Goal: Task Accomplishment & Management: Complete application form

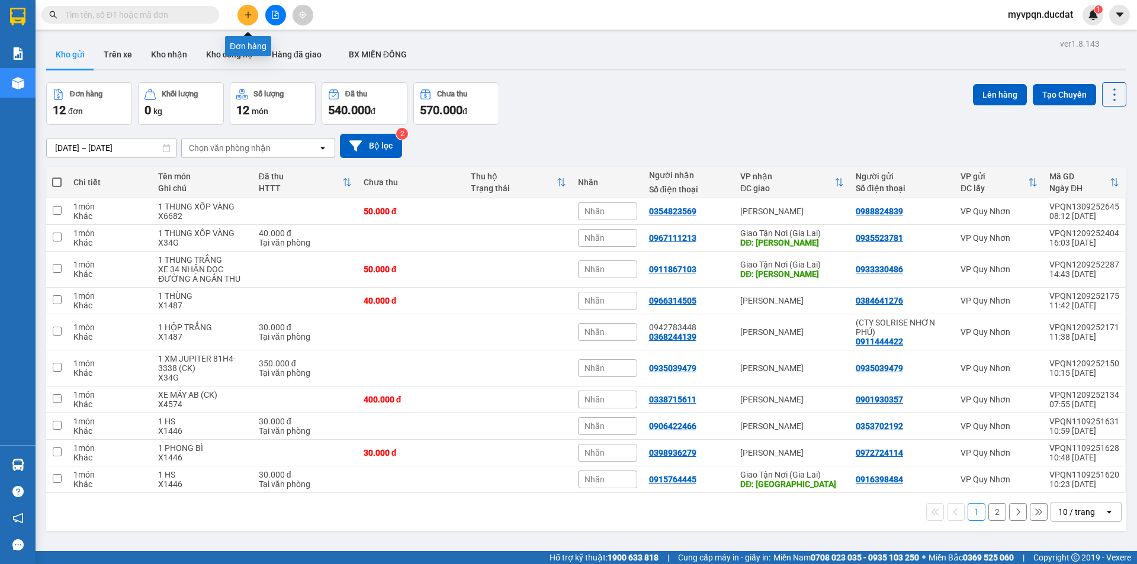
click at [247, 15] on icon "plus" at bounding box center [248, 15] width 8 height 8
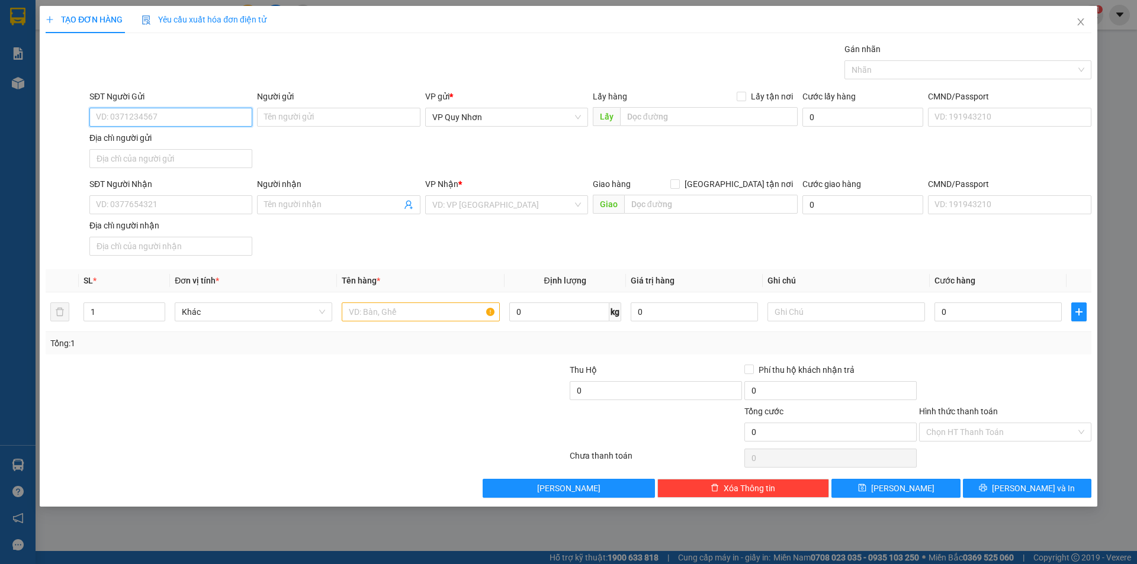
click at [203, 109] on input "SĐT Người Gửi" at bounding box center [170, 117] width 163 height 19
drag, startPoint x: 149, startPoint y: 113, endPoint x: 77, endPoint y: 111, distance: 72.3
click at [77, 111] on div "SĐT Người Gửi 0985945345 0985945345 Người gửi Tên người gửi VP gửi * VP [PERSON…" at bounding box center [568, 131] width 1048 height 83
type input "0985945345"
click at [133, 207] on input "SĐT Người Nhận" at bounding box center [170, 204] width 163 height 19
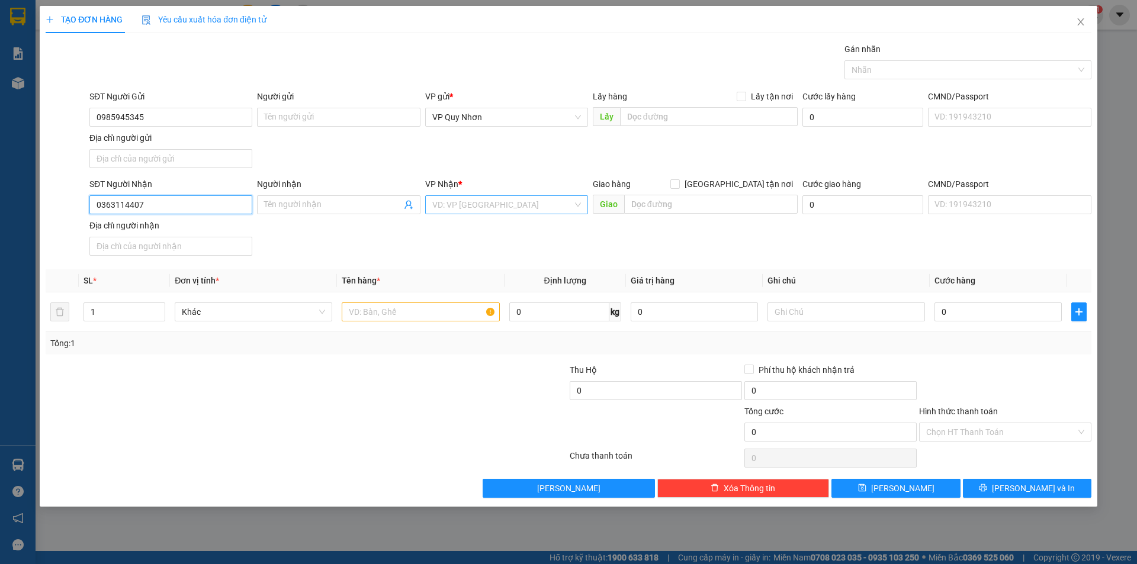
type input "0363114407"
click at [473, 203] on input "search" at bounding box center [502, 205] width 140 height 18
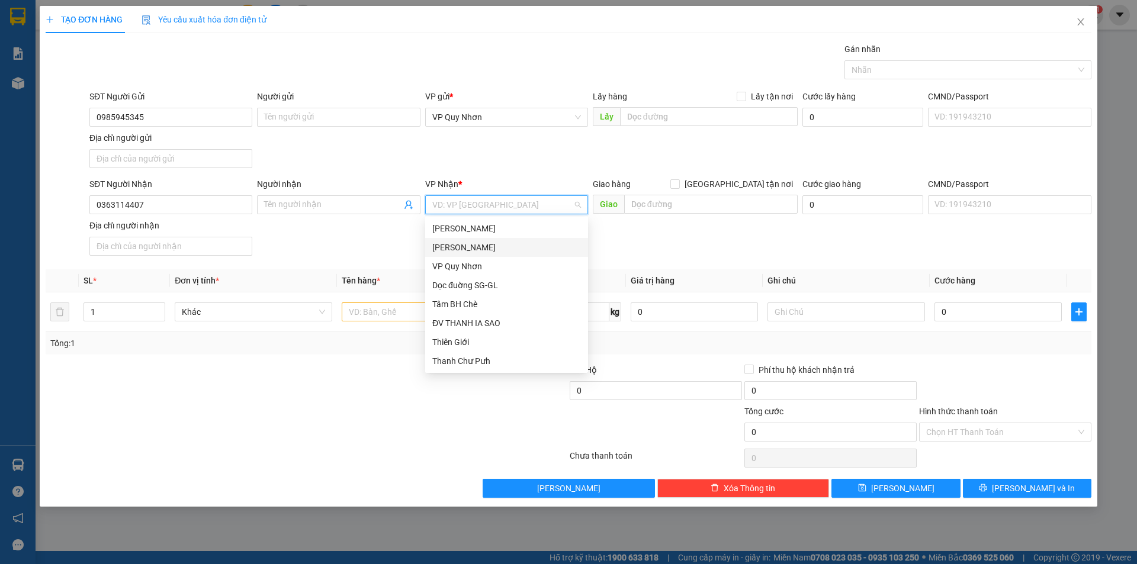
click at [477, 248] on div "[PERSON_NAME]" at bounding box center [506, 247] width 149 height 13
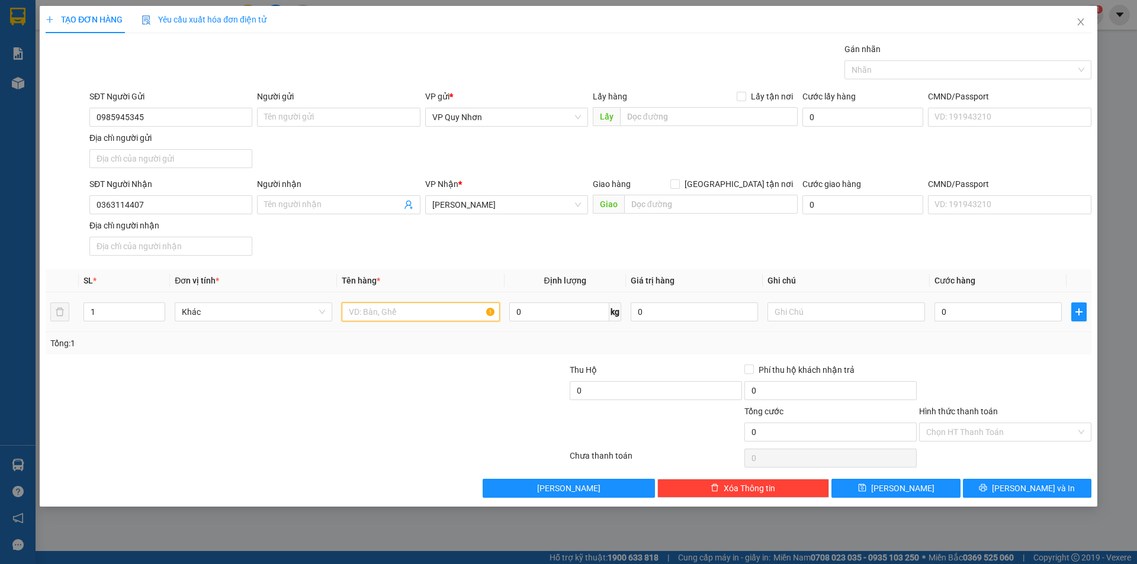
click at [390, 307] on input "text" at bounding box center [421, 312] width 158 height 19
type input "H"
type input "1 HS"
type input "3"
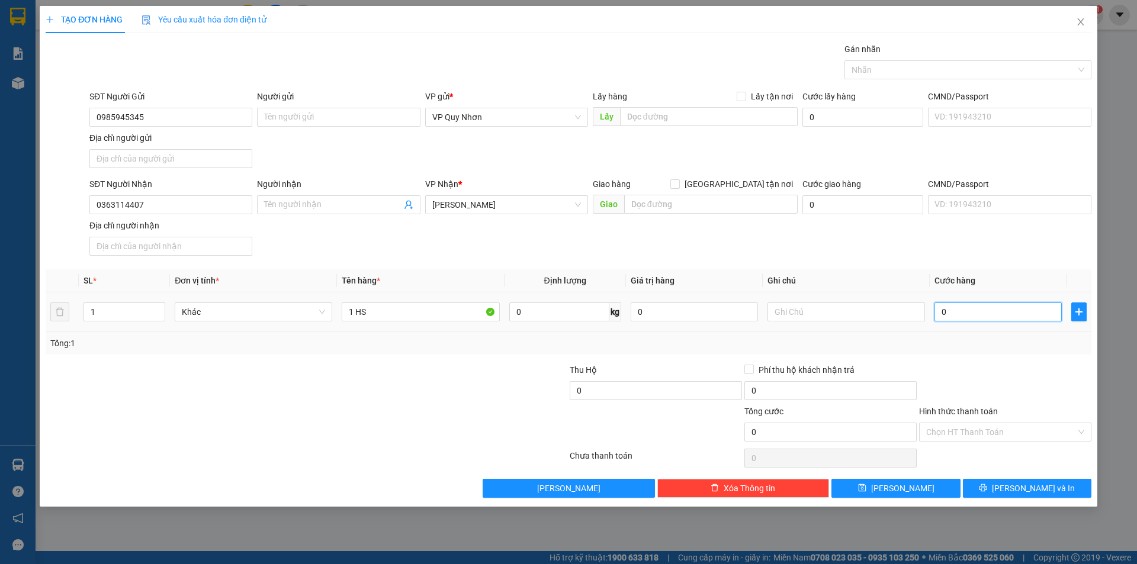
type input "3"
type input "30"
type input "300"
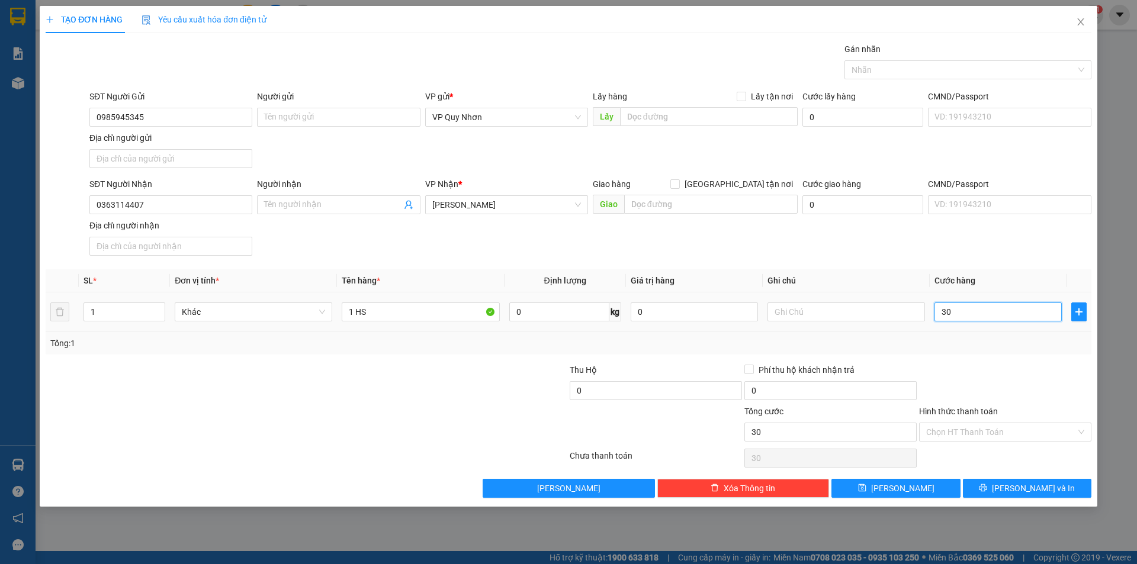
type input "300"
type input "3.000"
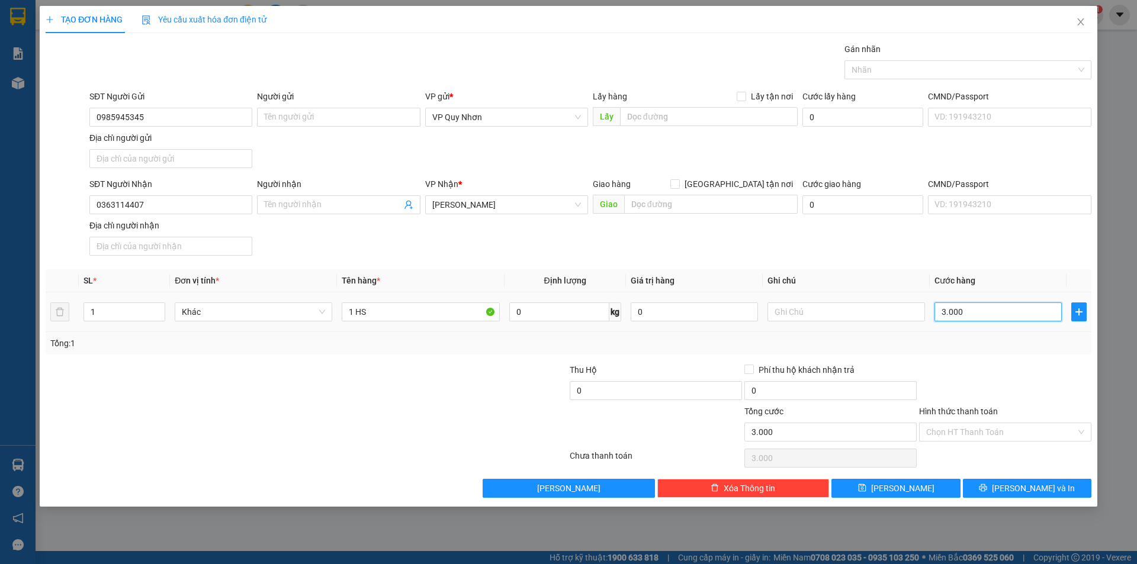
type input "30.000"
click at [1019, 488] on span "[PERSON_NAME] và In" at bounding box center [1033, 488] width 83 height 13
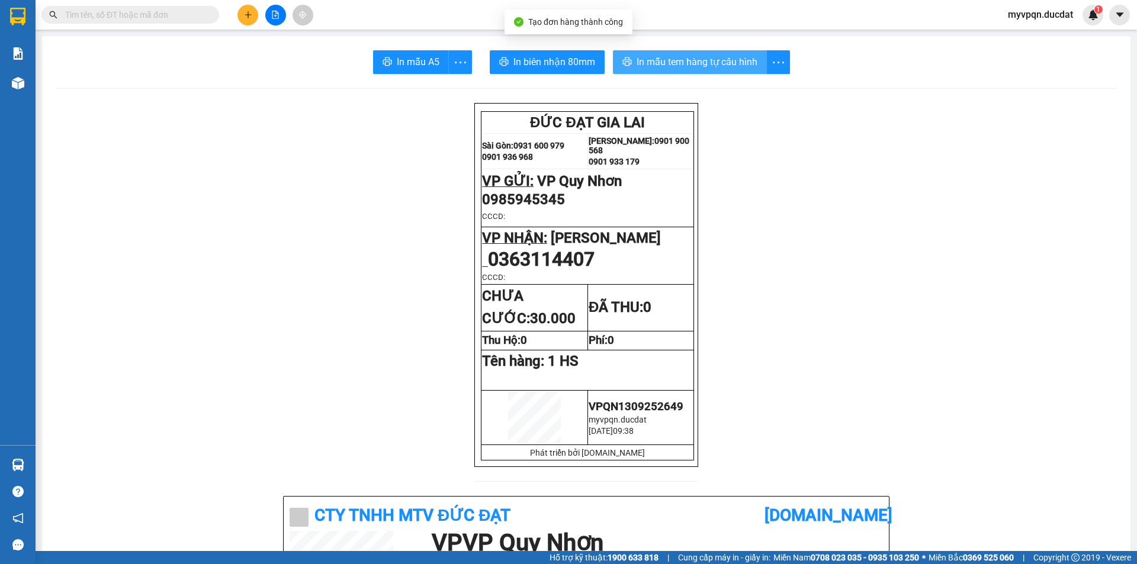
click at [681, 58] on span "In mẫu tem hàng tự cấu hình" at bounding box center [697, 61] width 121 height 15
